Goal: Transaction & Acquisition: Purchase product/service

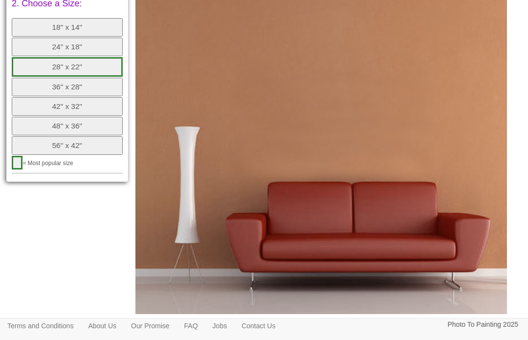
scroll to position [565, 0]
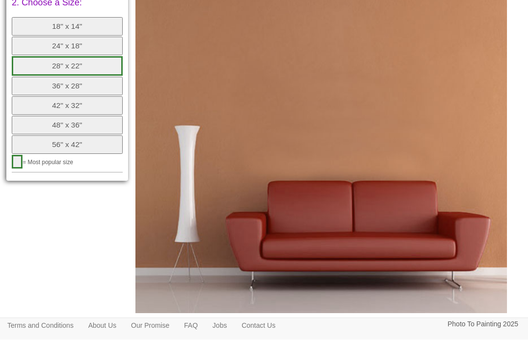
click at [94, 57] on button "28" x 22"" at bounding box center [67, 67] width 111 height 20
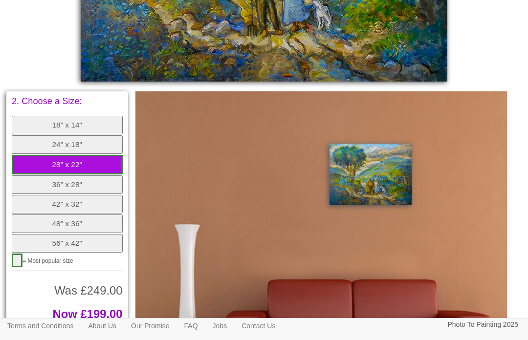
scroll to position [469, 0]
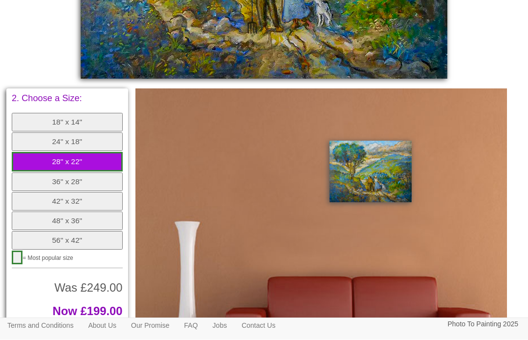
click at [108, 173] on button "36" x 28"" at bounding box center [67, 182] width 111 height 19
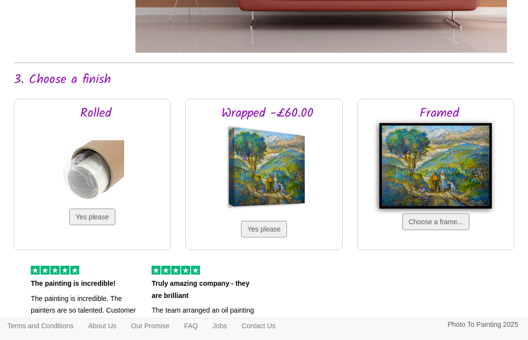
scroll to position [895, 0]
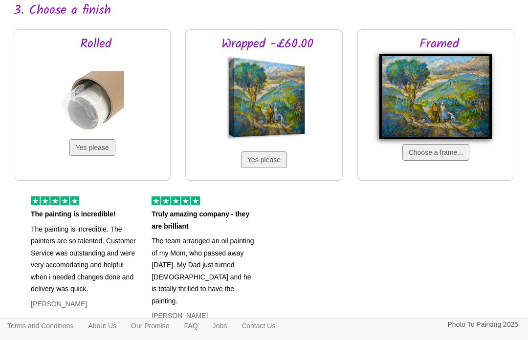
click at [95, 152] on button "Yes please" at bounding box center [92, 147] width 46 height 17
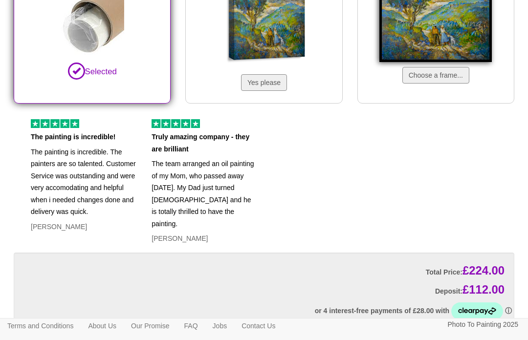
scroll to position [1037, 0]
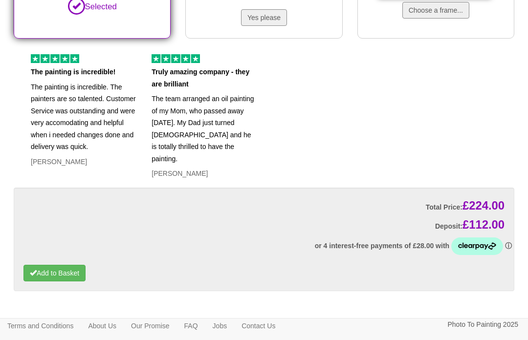
click at [47, 265] on button "Add to Basket" at bounding box center [54, 273] width 62 height 17
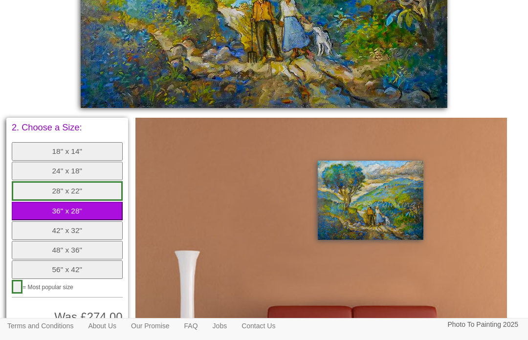
scroll to position [438, 0]
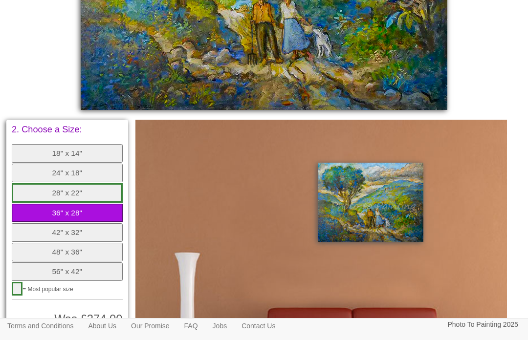
click at [46, 204] on button "36" x 28"" at bounding box center [67, 213] width 111 height 19
click at [33, 183] on button "28" x 22"" at bounding box center [67, 193] width 111 height 20
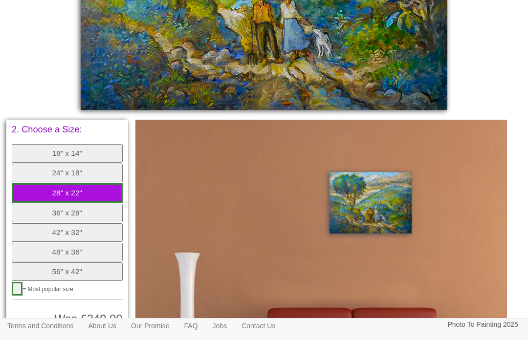
click at [36, 204] on button "36" x 28"" at bounding box center [67, 213] width 111 height 19
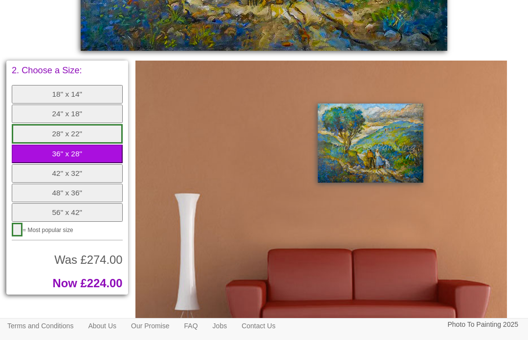
scroll to position [498, 0]
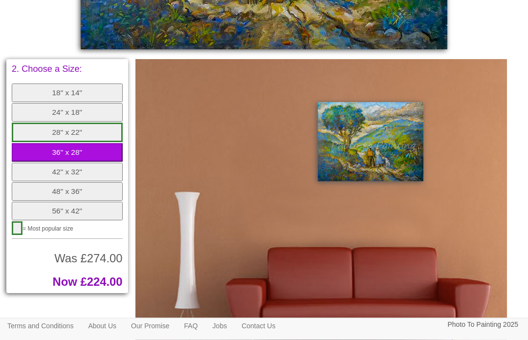
click at [32, 124] on button "28" x 22"" at bounding box center [67, 133] width 111 height 20
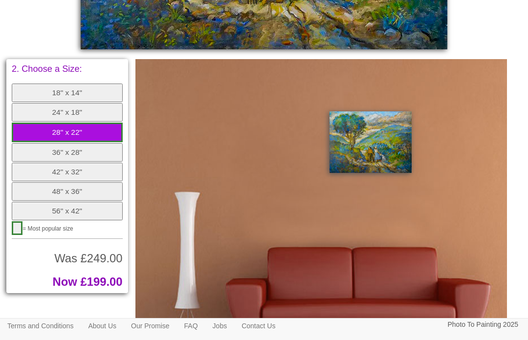
click at [29, 143] on button "36" x 28"" at bounding box center [67, 152] width 111 height 19
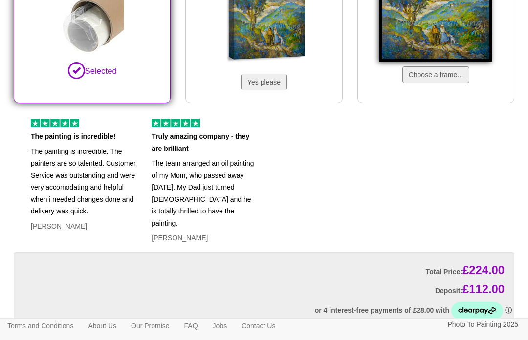
scroll to position [989, 0]
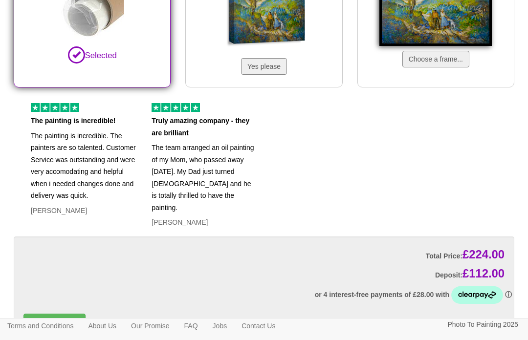
click at [71, 314] on button "Add to Basket" at bounding box center [54, 322] width 62 height 17
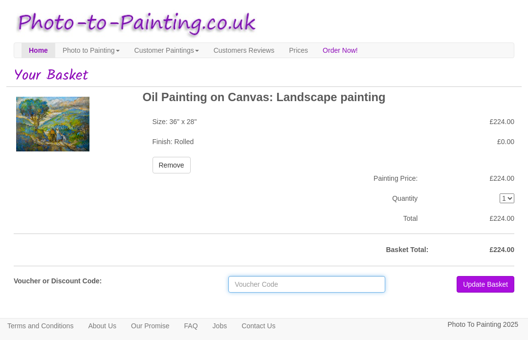
click at [289, 288] on input "text" at bounding box center [306, 284] width 157 height 17
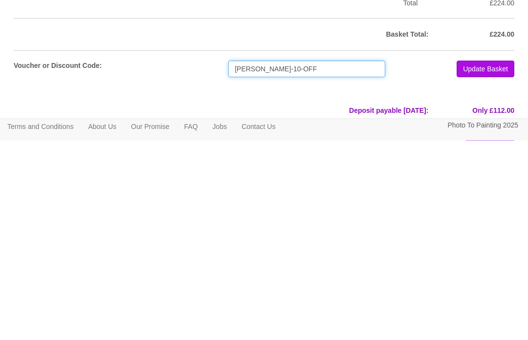
type input "RAMOUTAR-10-OFF"
click at [495, 261] on button "Update Basket" at bounding box center [486, 269] width 58 height 17
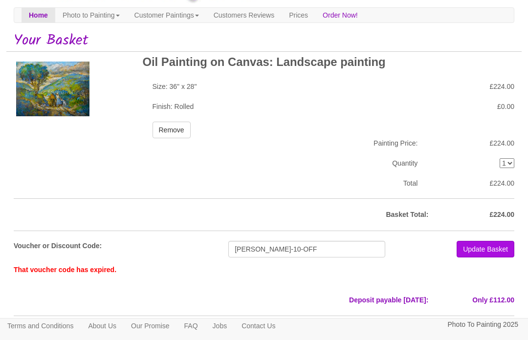
scroll to position [2, 0]
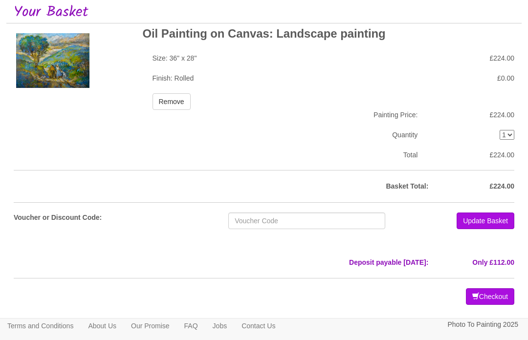
scroll to position [67, 0]
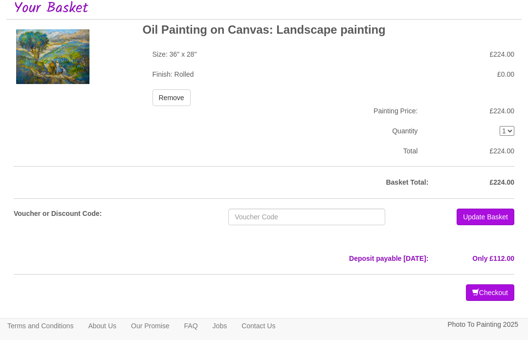
click at [486, 293] on button "Checkout" at bounding box center [490, 293] width 48 height 17
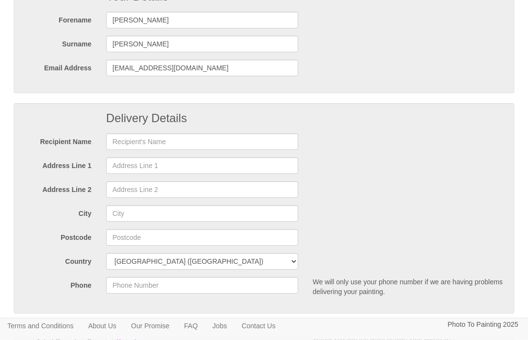
scroll to position [126, 0]
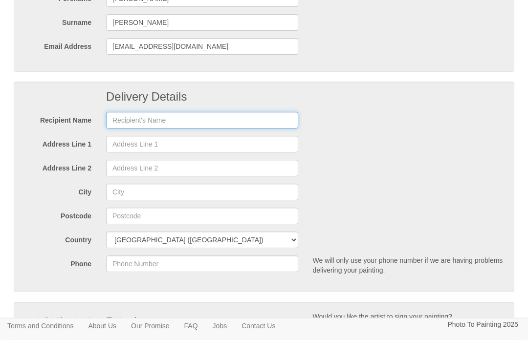
click at [119, 123] on input "text" at bounding box center [202, 120] width 192 height 17
type input "Leah Ramoutar"
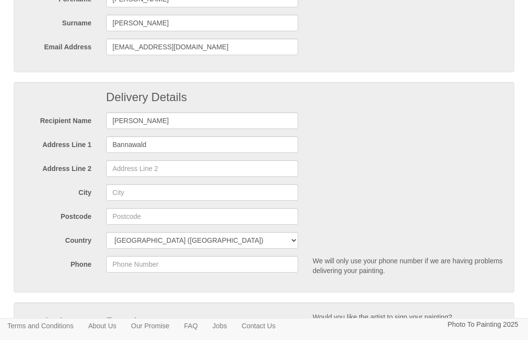
scroll to position [127, 0]
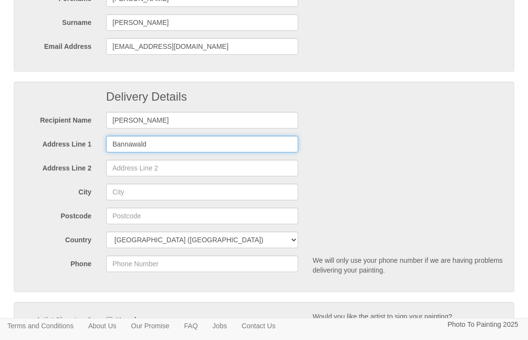
type input "Bannawald"
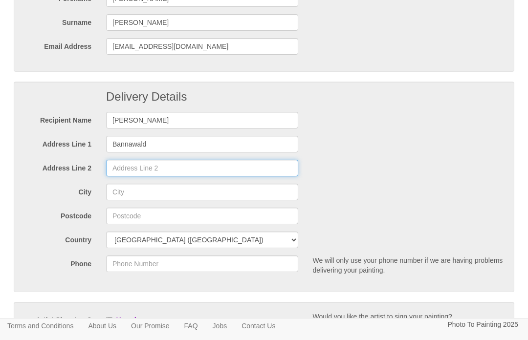
click at [225, 163] on input "Address Line 2" at bounding box center [202, 168] width 192 height 17
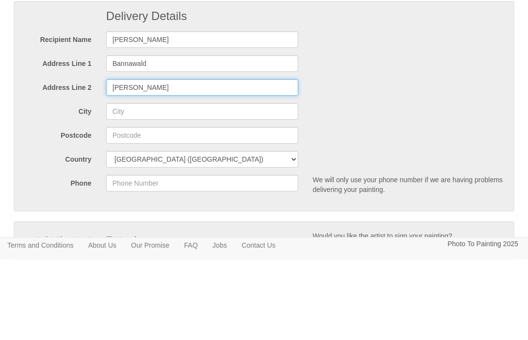
type input "Ballinger"
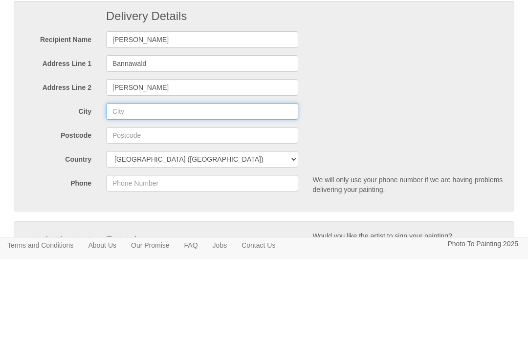
click at [227, 184] on input "City" at bounding box center [202, 192] width 192 height 17
type input "Great Missenden"
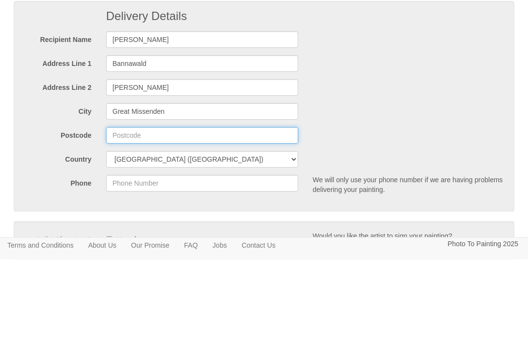
click at [122, 208] on input "Postcode" at bounding box center [202, 216] width 192 height 17
type input "HP16 9LF"
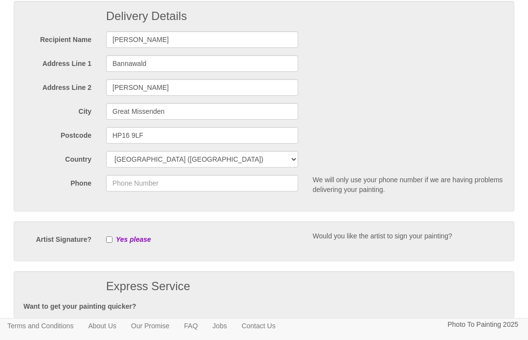
click at [261, 200] on div "Delivery Details Recipient Name Leah Ramoutar Address Line 1 Bannawald Address …" at bounding box center [264, 106] width 501 height 211
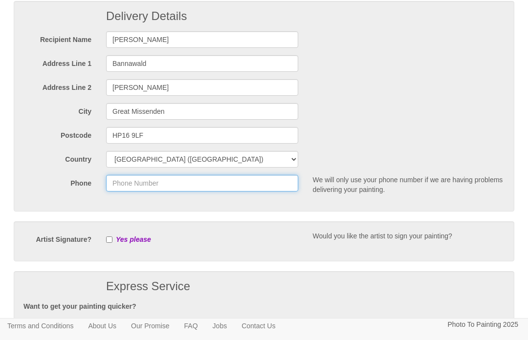
click at [261, 189] on input "Phone" at bounding box center [202, 183] width 192 height 17
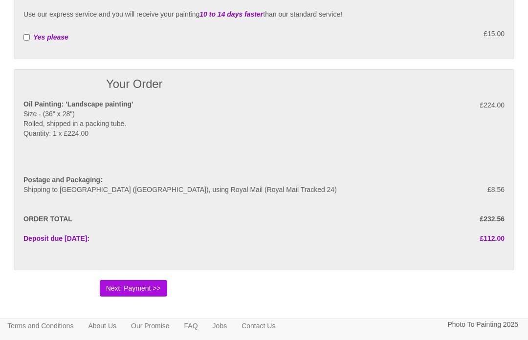
scroll to position [522, 0]
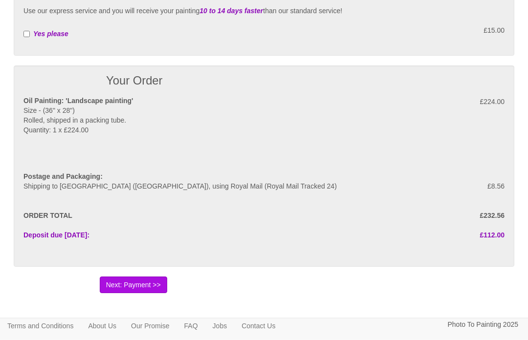
type input "07872911825"
click at [115, 288] on button "Next: Payment >>" at bounding box center [133, 285] width 67 height 17
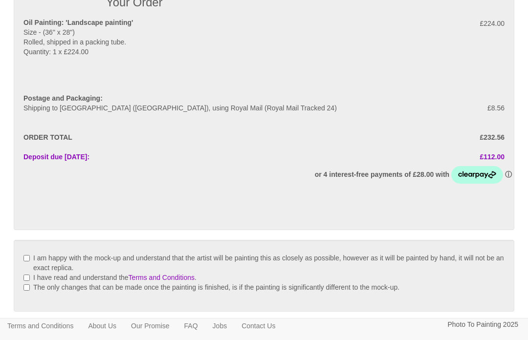
scroll to position [104, 0]
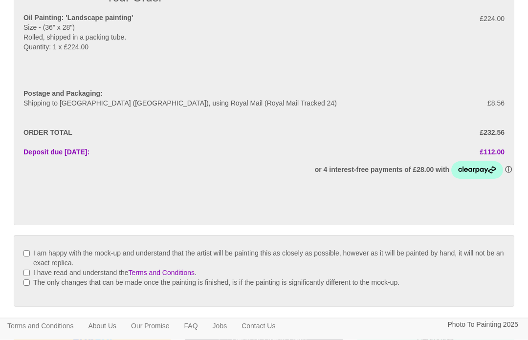
click at [29, 251] on input "I am happy with the mock-up and understand that the artist will be painting thi…" at bounding box center [26, 254] width 6 height 6
checkbox input "true"
click at [36, 272] on label "I have read and understand the Terms and Conditions ." at bounding box center [114, 273] width 163 height 8
click at [30, 272] on input "I have read and understand the Terms and Conditions ." at bounding box center [26, 273] width 6 height 6
checkbox input "true"
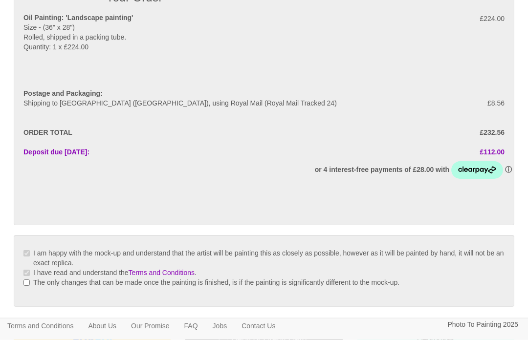
click at [30, 282] on input "The only changes that can be made once the painting is finished, is if the pain…" at bounding box center [26, 283] width 6 height 6
checkbox input "true"
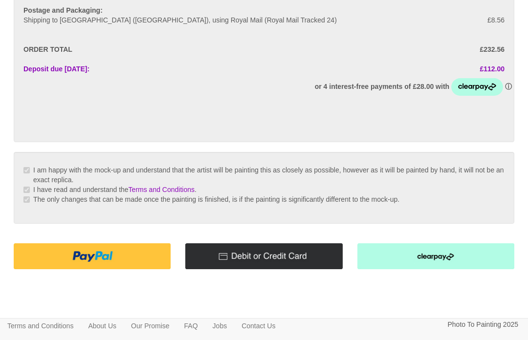
scroll to position [207, 0]
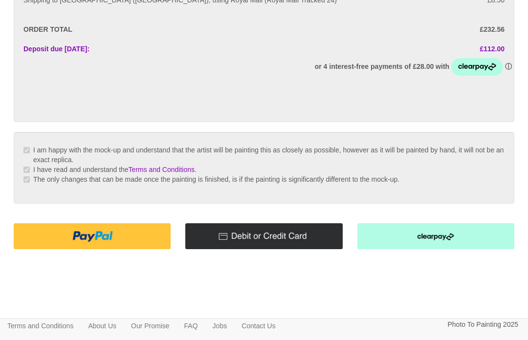
click at [42, 243] on img at bounding box center [92, 236] width 157 height 26
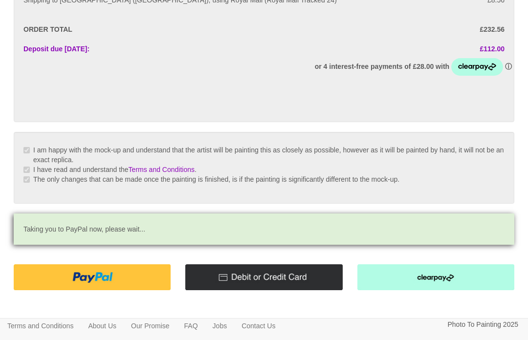
scroll to position [241, 0]
